Goal: Task Accomplishment & Management: Manage account settings

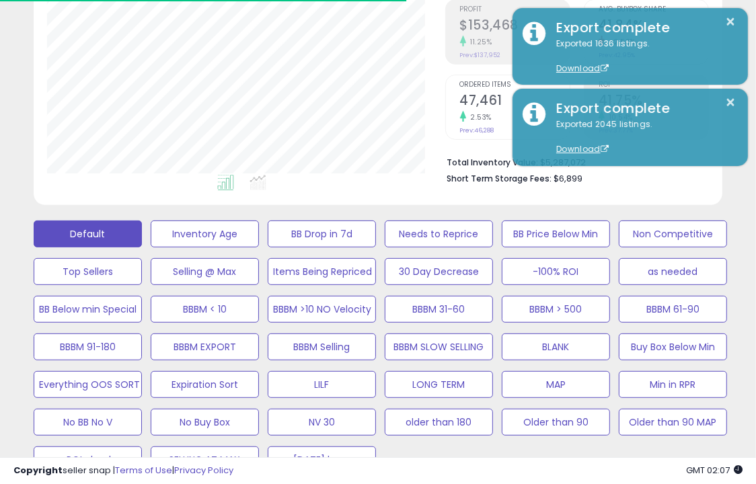
scroll to position [275, 397]
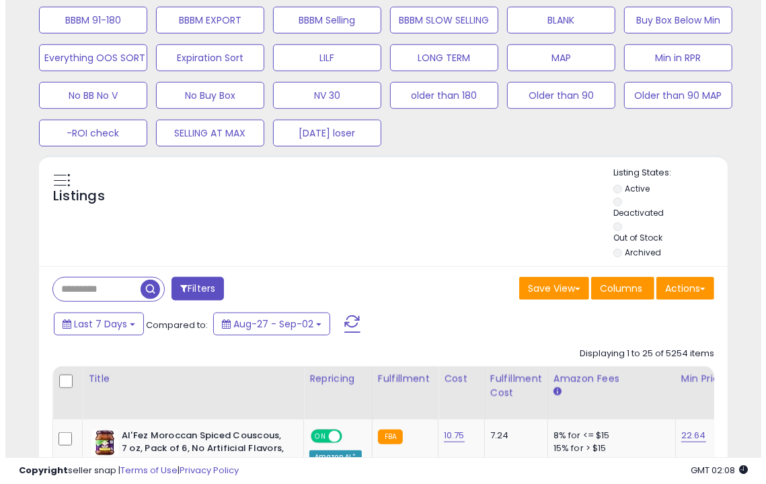
scroll to position [551, 0]
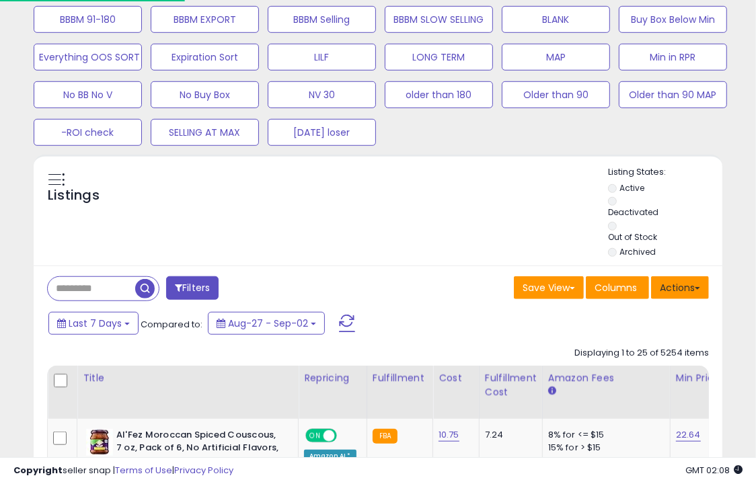
click at [688, 284] on button "Actions" at bounding box center [680, 287] width 58 height 23
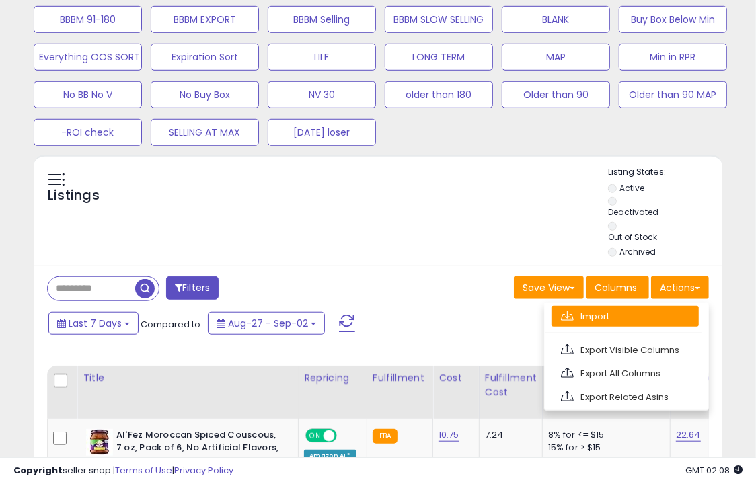
click at [637, 314] on link "Import" at bounding box center [624, 316] width 147 height 21
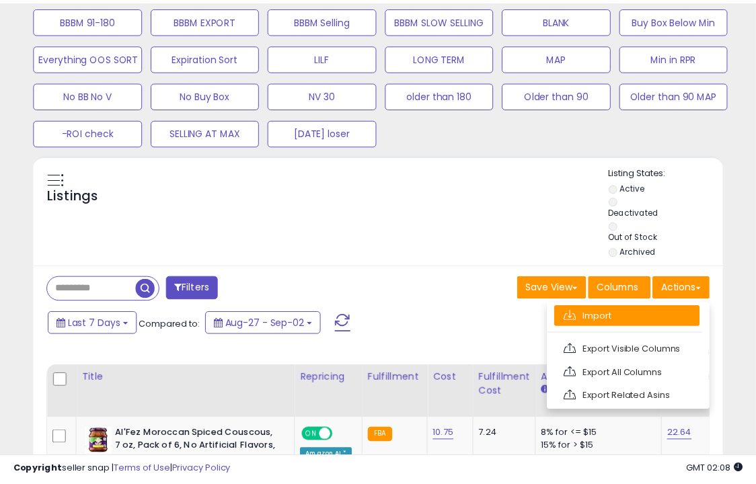
scroll to position [275, 403]
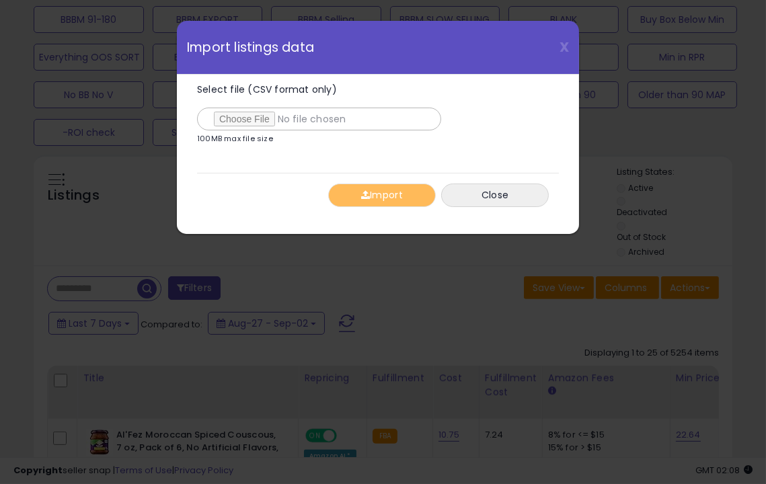
type input "**********"
click at [365, 194] on span "button" at bounding box center [365, 194] width 9 height 9
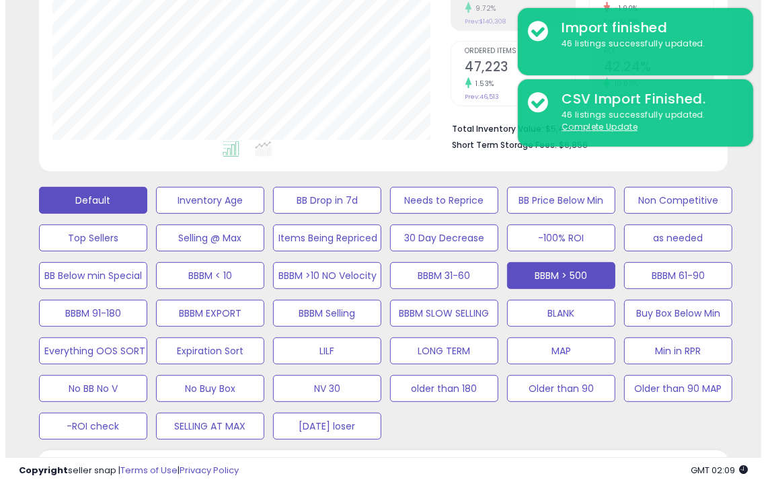
scroll to position [257, 0]
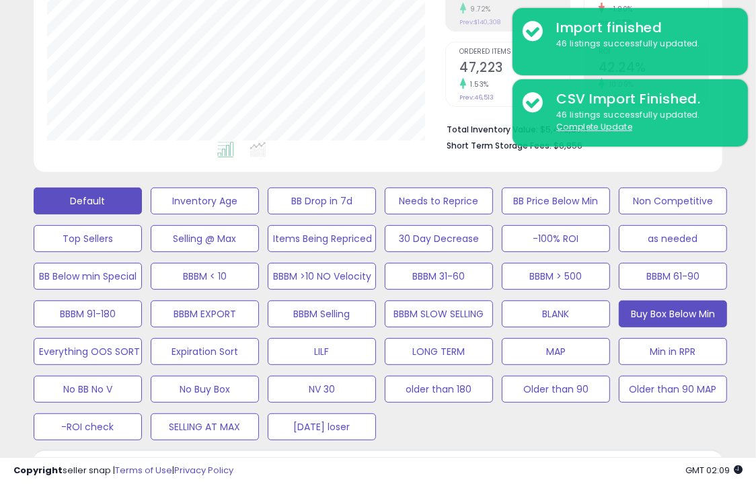
click at [704, 317] on button "Buy Box Below Min" at bounding box center [673, 314] width 108 height 27
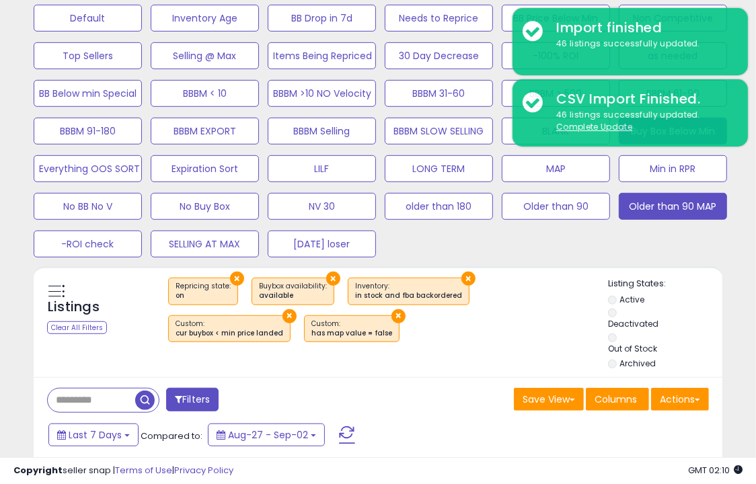
scroll to position [444, 0]
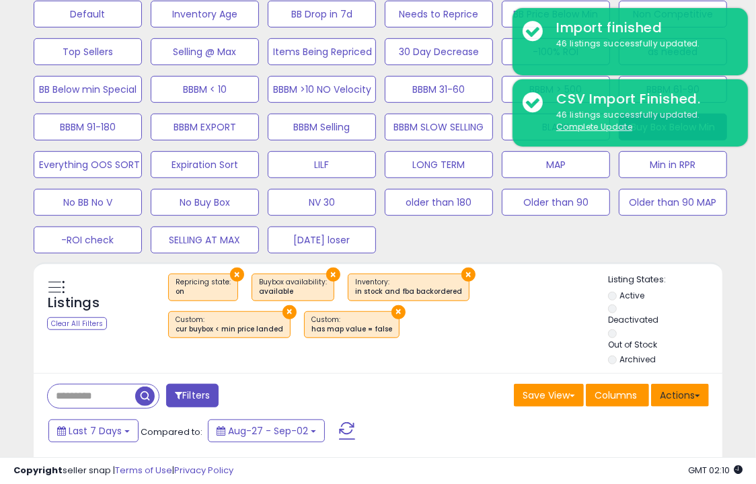
click at [673, 399] on button "Actions" at bounding box center [680, 395] width 58 height 23
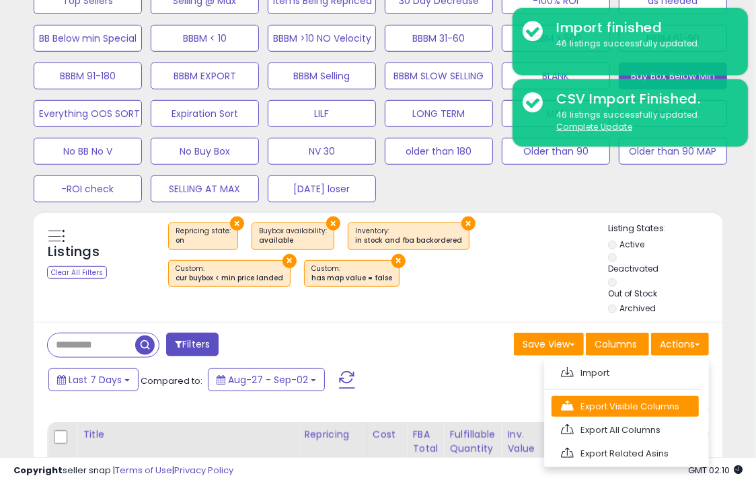
click at [666, 399] on link "Export Visible Columns" at bounding box center [624, 406] width 147 height 21
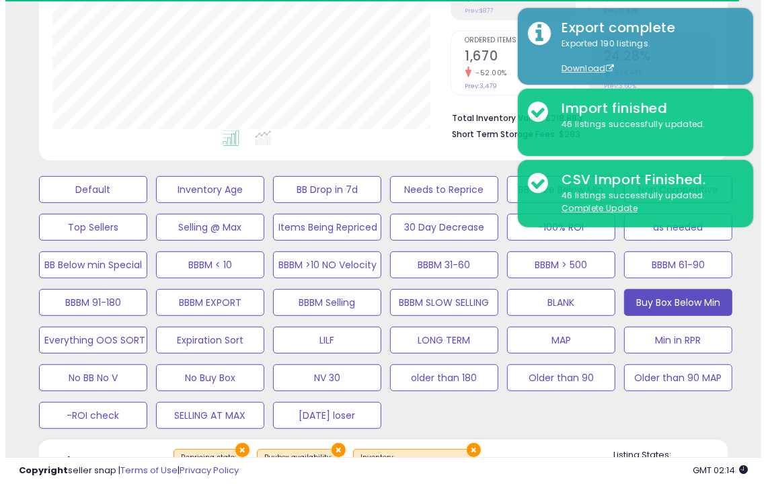
scroll to position [268, 0]
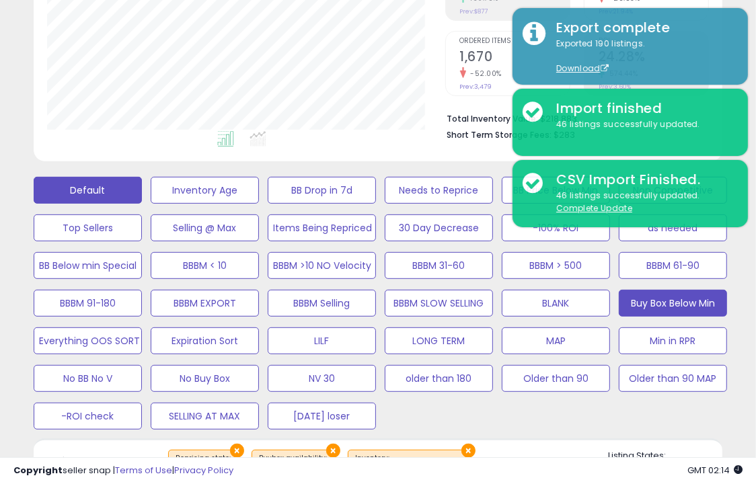
click at [83, 194] on button "Default" at bounding box center [88, 190] width 108 height 27
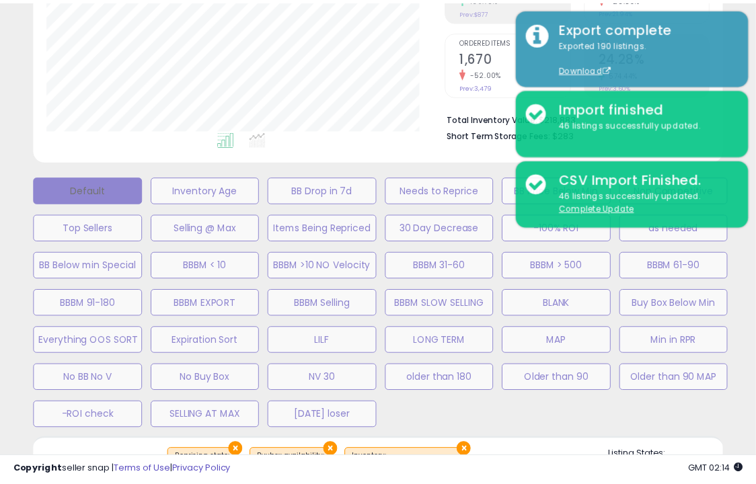
scroll to position [275, 403]
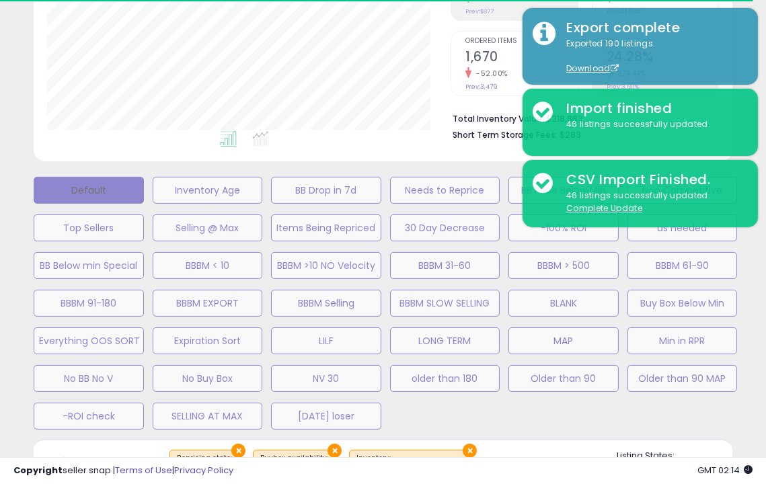
select select "**"
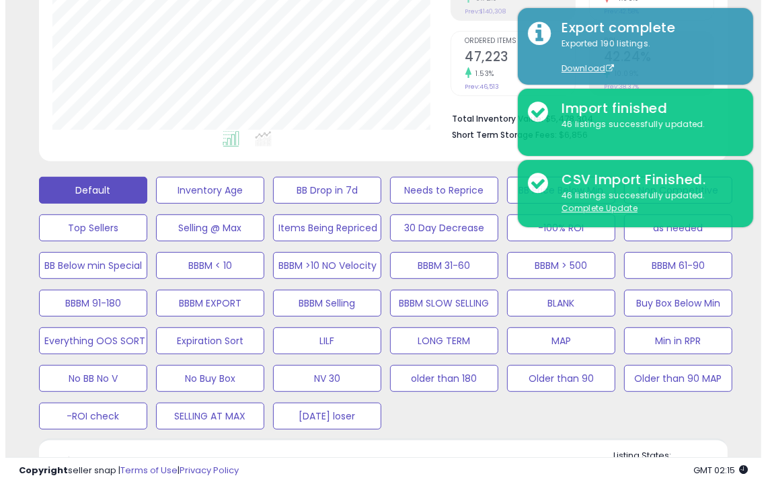
scroll to position [423, 0]
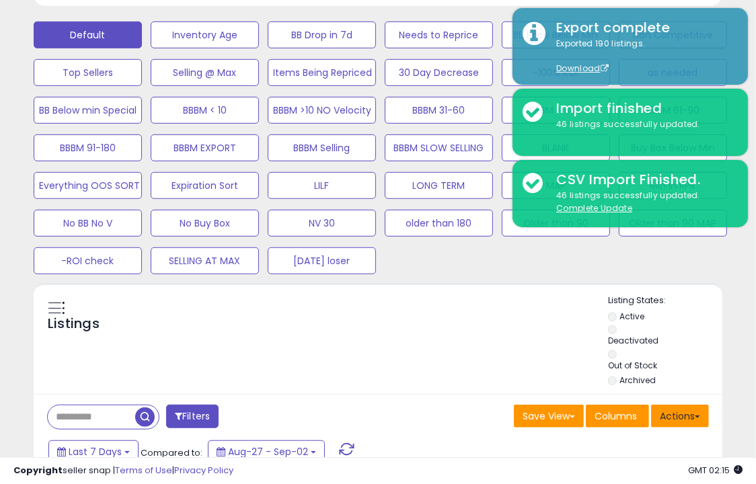
click at [683, 416] on button "Actions" at bounding box center [680, 416] width 58 height 23
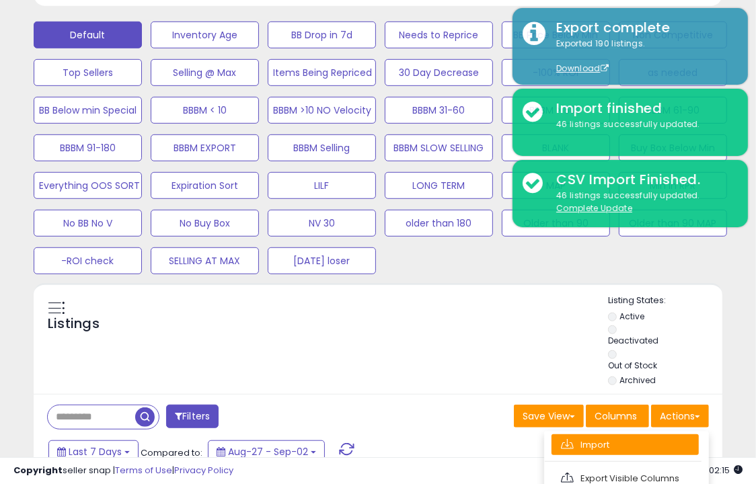
click at [611, 438] on link "Import" at bounding box center [624, 444] width 147 height 21
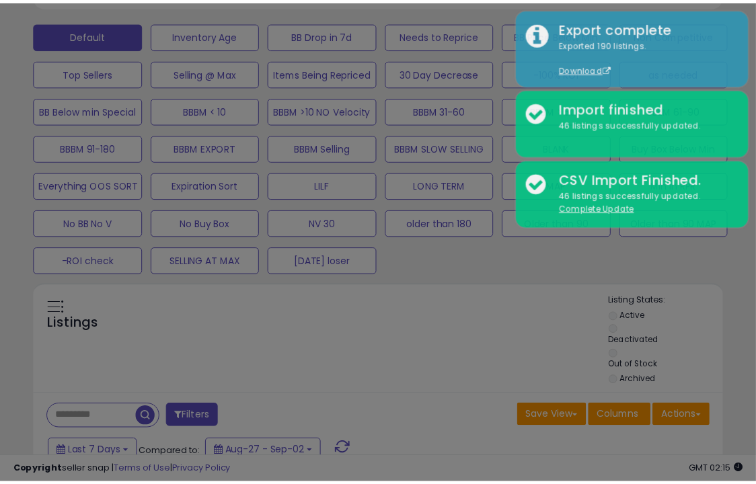
scroll to position [275, 403]
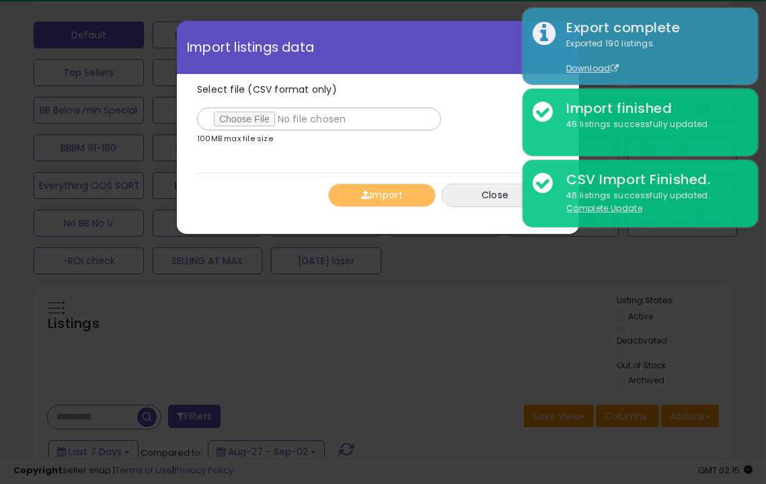
type input "**********"
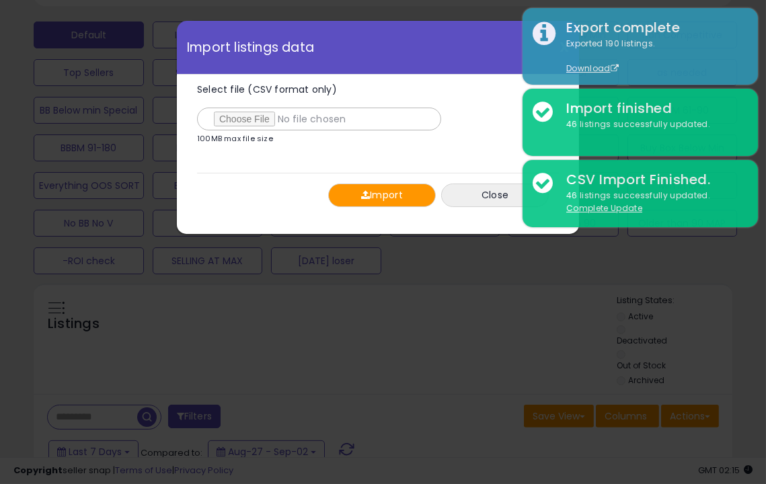
click at [395, 188] on button "Import" at bounding box center [382, 196] width 108 height 24
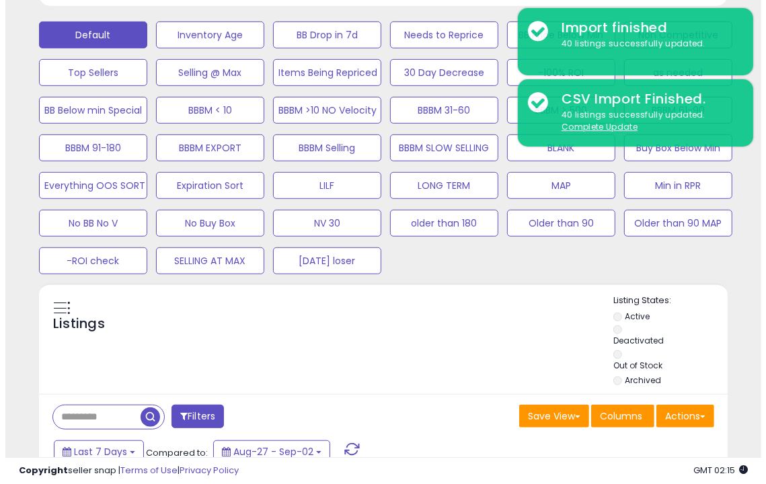
scroll to position [311, 0]
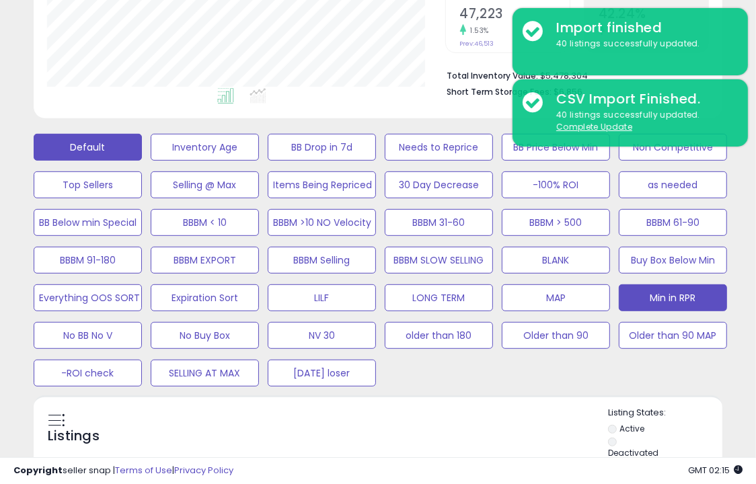
click at [690, 307] on button "Min in RPR" at bounding box center [673, 297] width 108 height 27
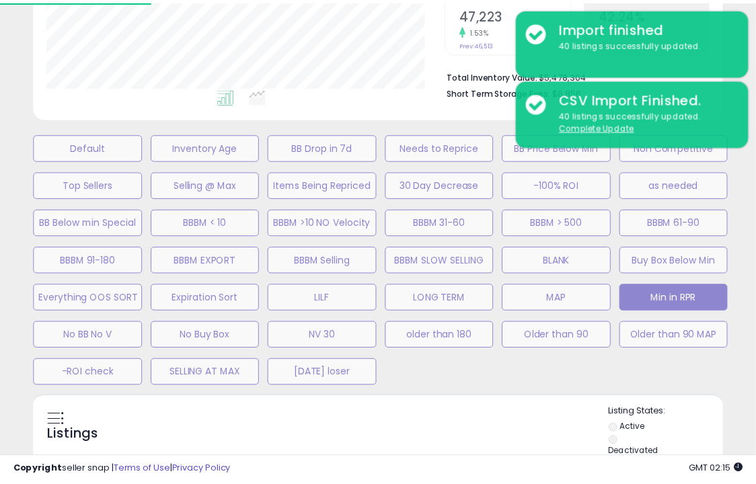
scroll to position [275, 403]
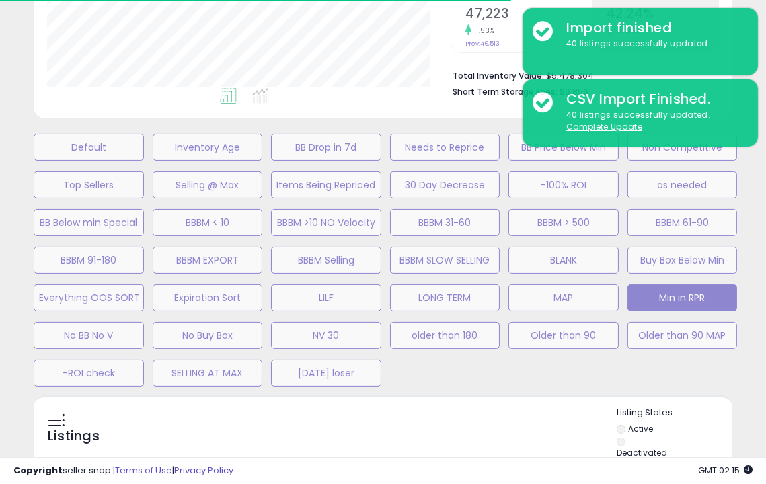
select select "**"
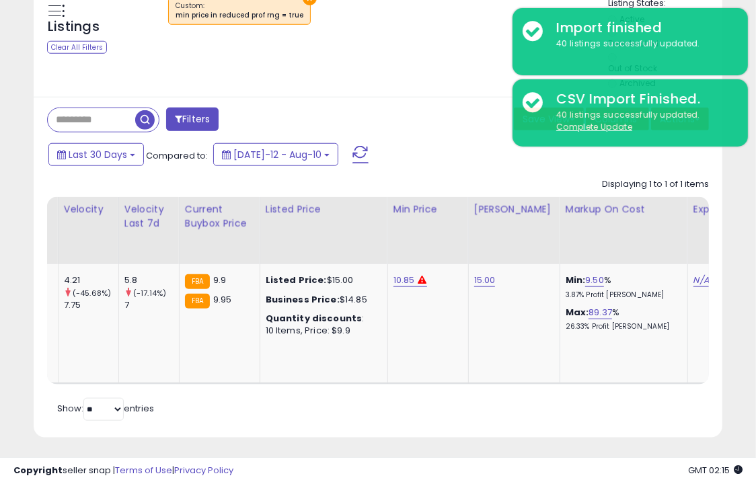
scroll to position [0, 0]
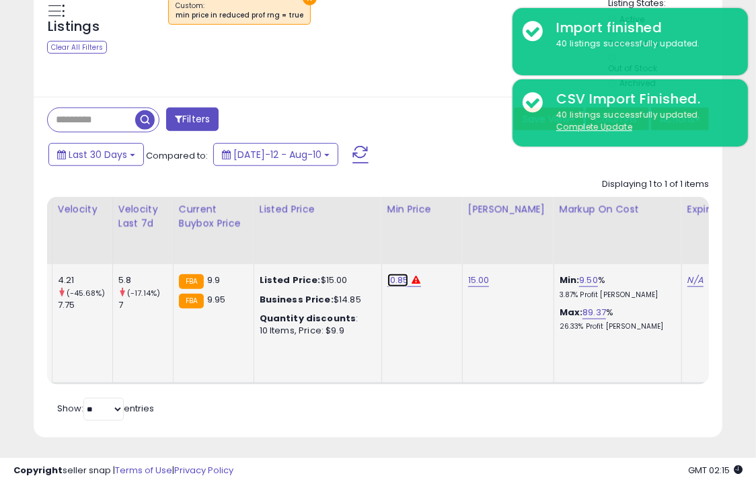
click at [387, 281] on link "10.85" at bounding box center [398, 280] width 22 height 13
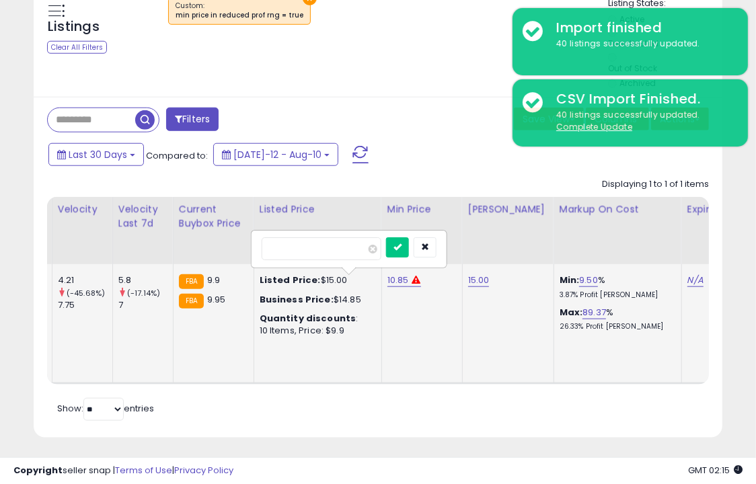
type input "*"
type input "*****"
click button "submit" at bounding box center [395, 247] width 23 height 20
